Goal: Find specific page/section: Find specific page/section

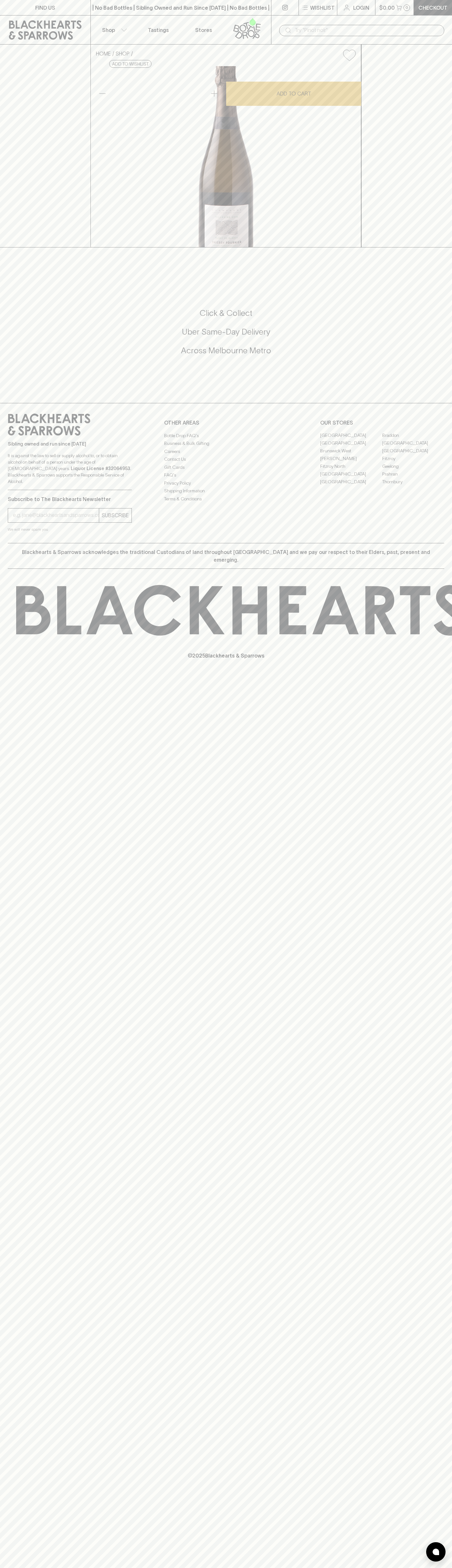
click at [189, 24] on link "Stores" at bounding box center [203, 29] width 45 height 29
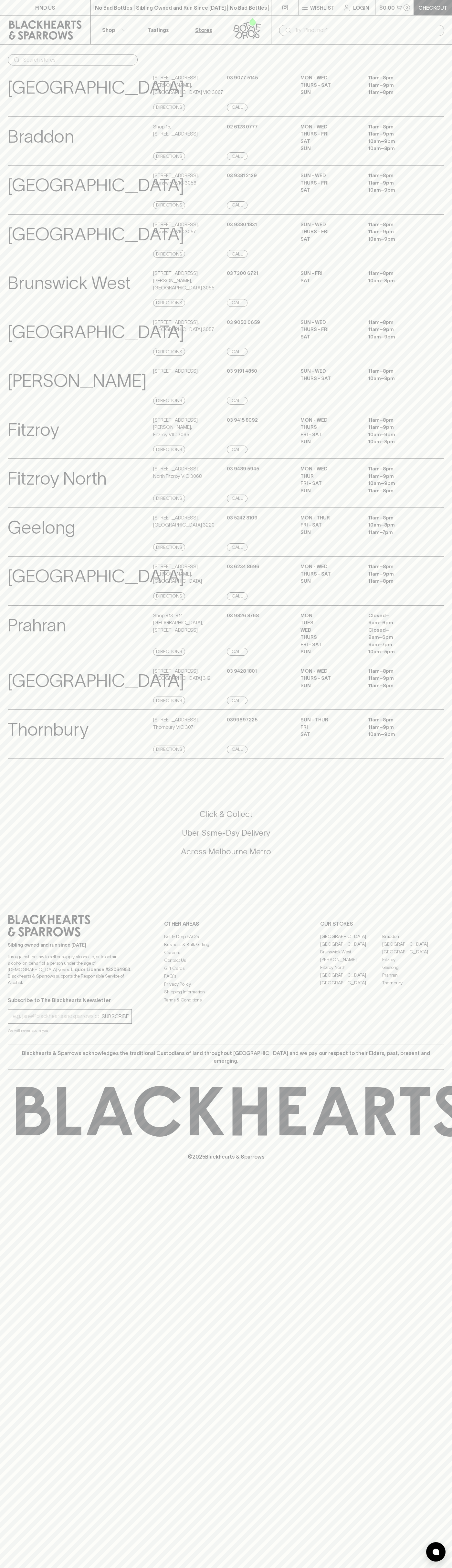
click at [76, 1567] on html "FIND US | No Bad Bottles | Sibling Owned and Run Since 2006 | No Bad Bottles | …" at bounding box center [226, 784] width 452 height 1568
click at [15, 405] on div "Elwood View Store Details" at bounding box center [80, 386] width 144 height 37
